Goal: Information Seeking & Learning: Learn about a topic

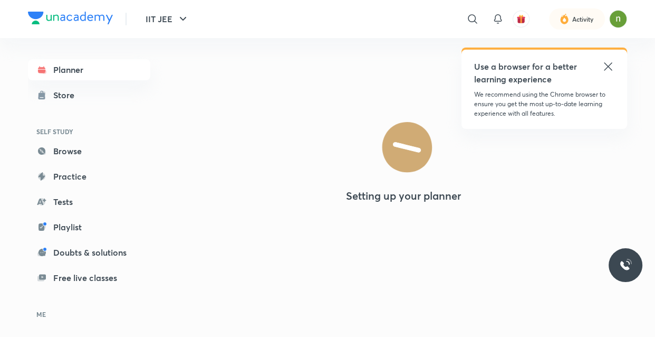
click at [607, 66] on icon at bounding box center [608, 66] width 13 height 13
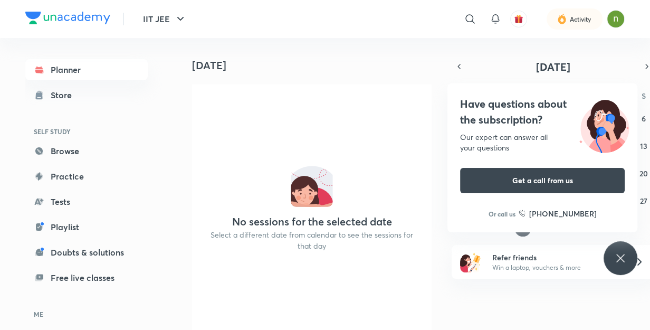
click at [623, 256] on icon at bounding box center [620, 258] width 13 height 13
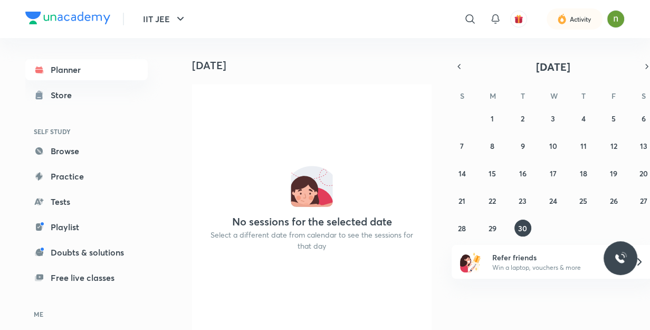
click at [641, 260] on icon at bounding box center [639, 261] width 13 height 13
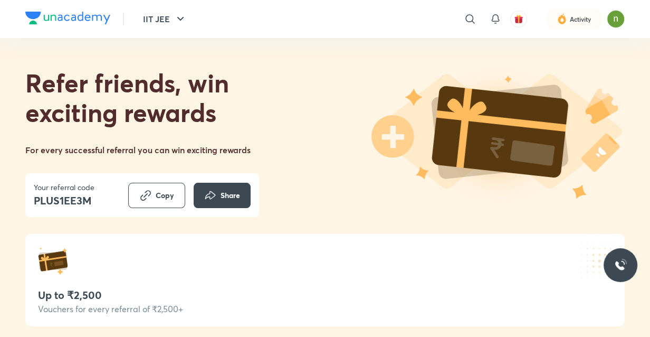
click at [15, 30] on header "IIT JEE ​ Activity" at bounding box center [325, 19] width 650 height 38
click at [5, 32] on header "IIT JEE ​ Activity" at bounding box center [325, 19] width 650 height 38
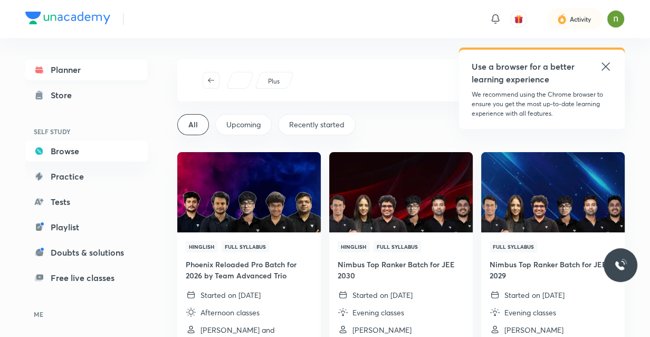
click at [107, 72] on link "Planner" at bounding box center [86, 69] width 122 height 21
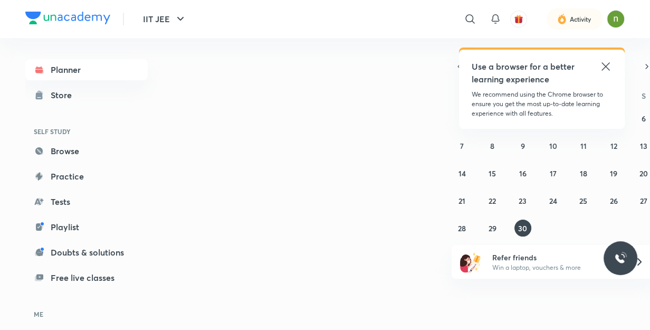
click at [606, 69] on icon at bounding box center [605, 66] width 13 height 13
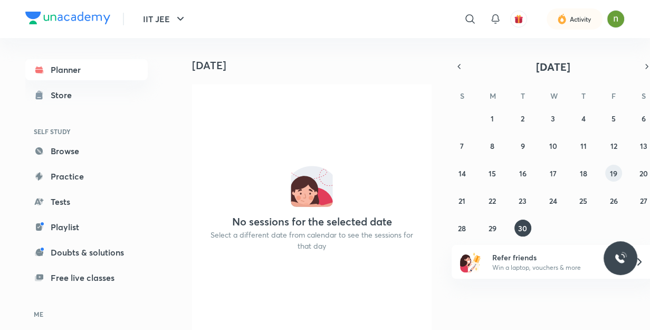
click at [610, 170] on abbr "19" at bounding box center [613, 173] width 7 height 10
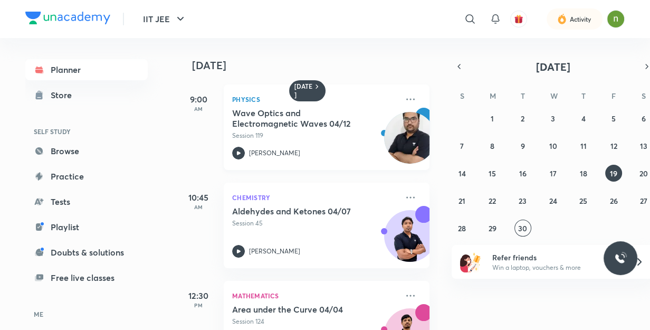
click at [352, 121] on h5 "Wave Optics and Electromagnetic Waves 04/12" at bounding box center [297, 118] width 131 height 21
click at [404, 96] on icon at bounding box center [410, 99] width 13 height 13
click at [640, 178] on button "20" at bounding box center [643, 173] width 17 height 17
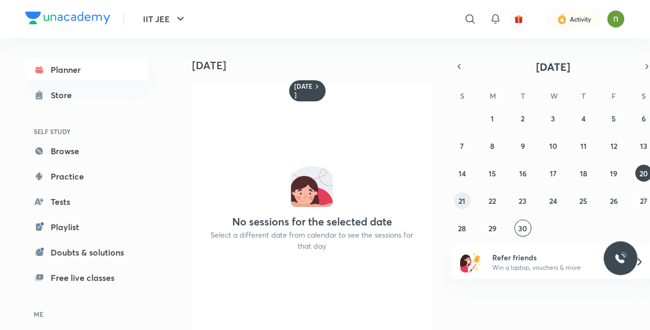
click at [463, 203] on abbr "21" at bounding box center [461, 201] width 7 height 10
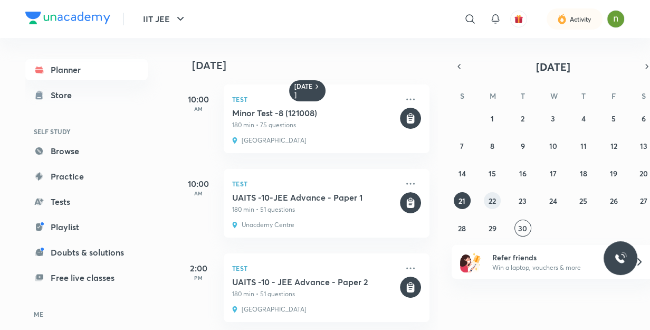
click at [491, 198] on abbr "22" at bounding box center [492, 201] width 7 height 10
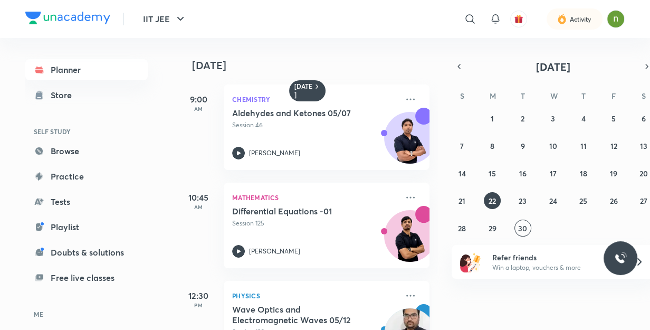
click at [348, 313] on h5 "Wave Optics and Electromagnetic Waves 05/12" at bounding box center [297, 314] width 131 height 21
